Goal: Task Accomplishment & Management: Use online tool/utility

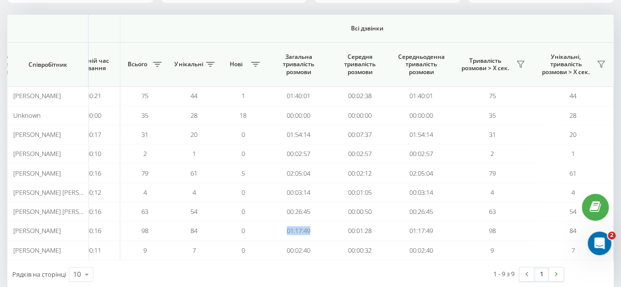
scroll to position [110, 0]
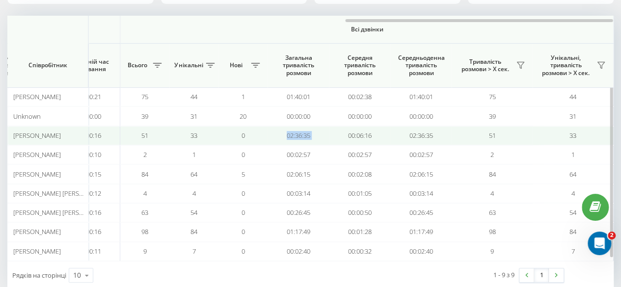
drag, startPoint x: 335, startPoint y: 134, endPoint x: 256, endPoint y: 138, distance: 78.6
copy tr "02:36:35"
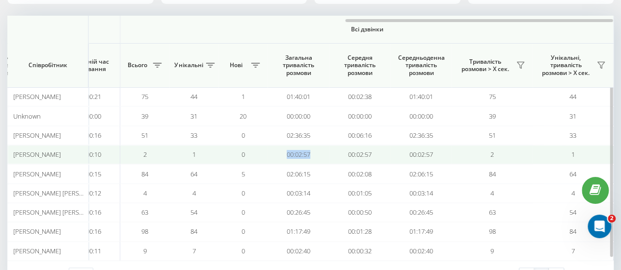
drag, startPoint x: 320, startPoint y: 153, endPoint x: 265, endPoint y: 159, distance: 55.4
copy tr "00:02:57"
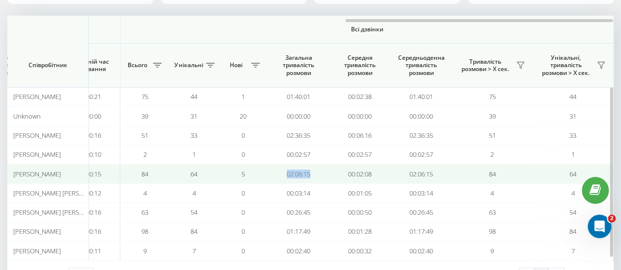
drag, startPoint x: 319, startPoint y: 166, endPoint x: 273, endPoint y: 176, distance: 47.6
click at [273, 176] on td "02:06:15" at bounding box center [297, 173] width 61 height 19
copy td "02:06:15"
